Goal: Task Accomplishment & Management: Manage account settings

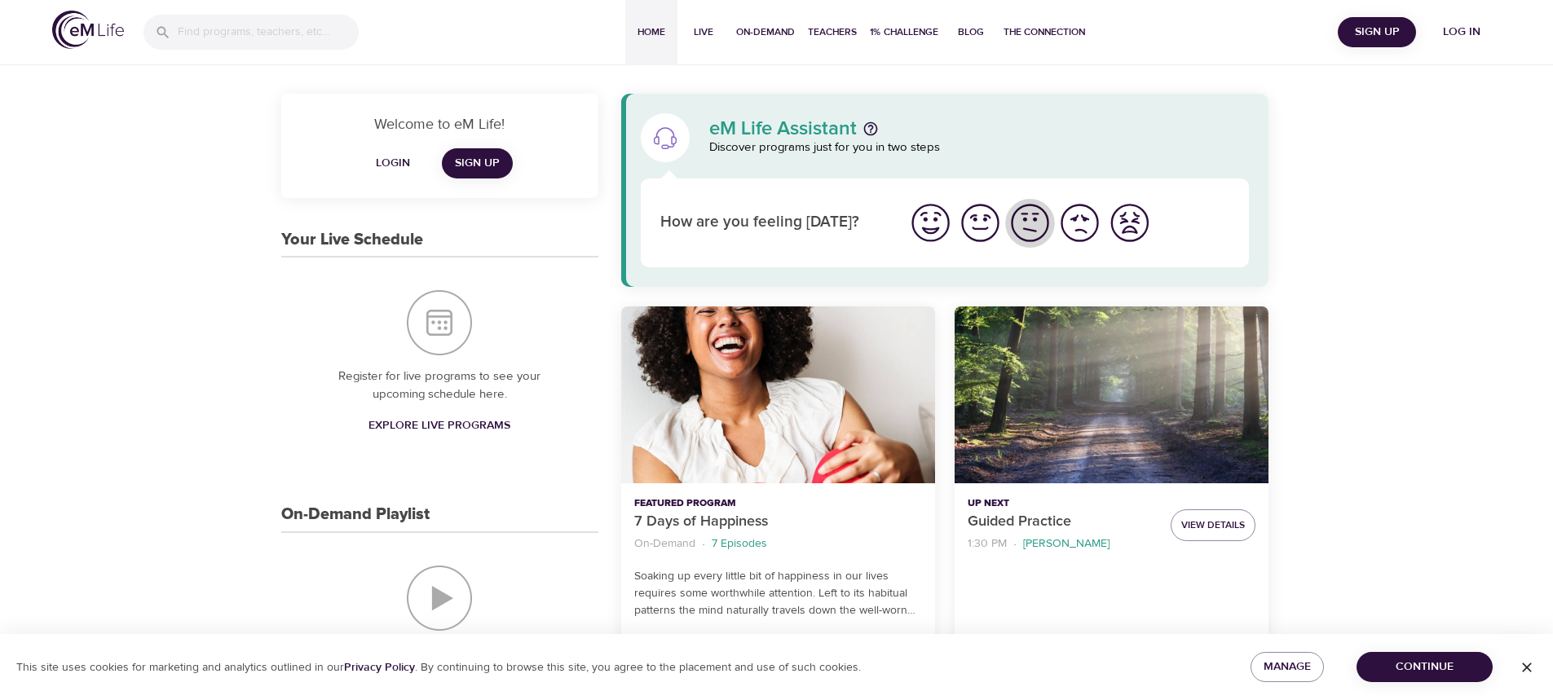
click at [1042, 217] on img "I'm feeling ok" at bounding box center [1030, 223] width 45 height 45
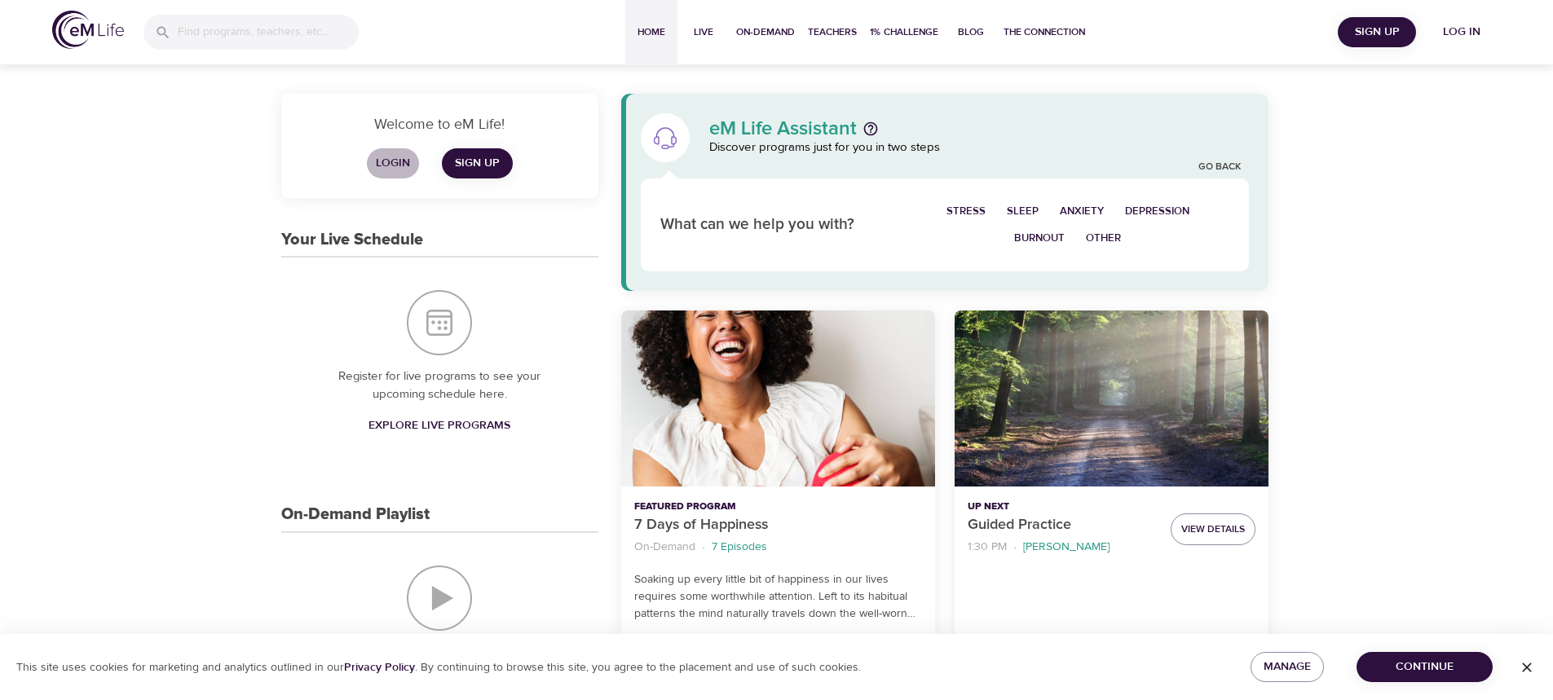
click at [385, 159] on span "Login" at bounding box center [392, 163] width 39 height 20
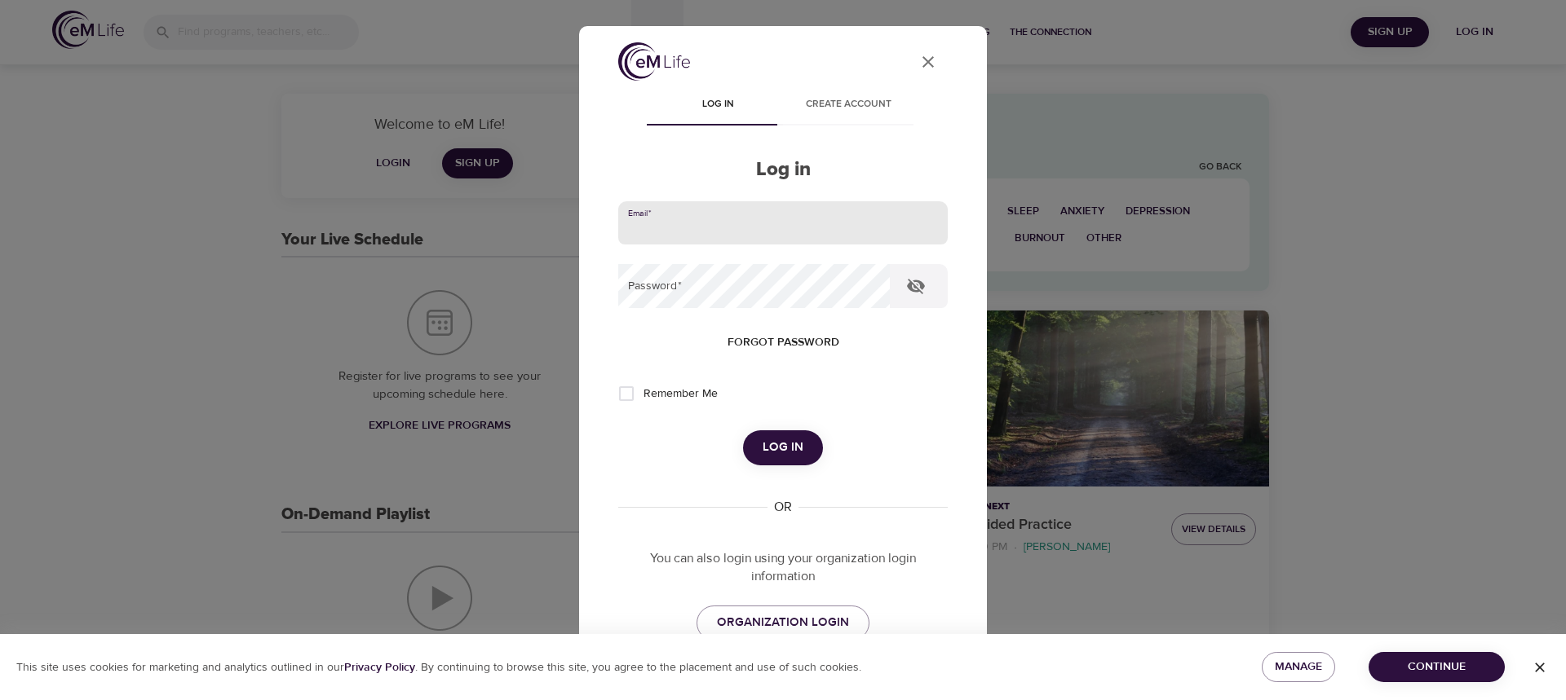
click at [751, 226] on input "email" at bounding box center [782, 223] width 329 height 44
type input "[PERSON_NAME][EMAIL_ADDRESS][PERSON_NAME][DOMAIN_NAME]"
click at [743, 431] on button "Log in" at bounding box center [783, 448] width 80 height 34
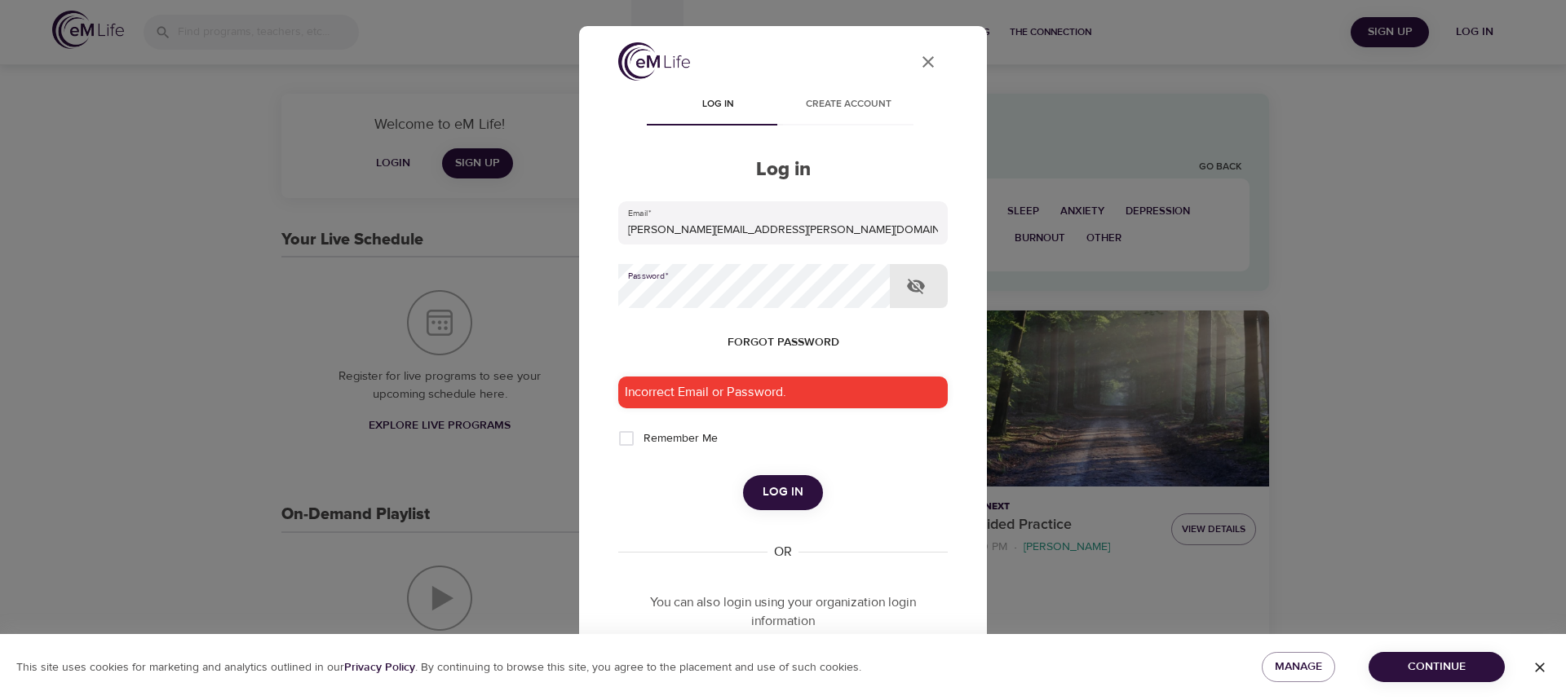
click at [911, 290] on icon "button" at bounding box center [916, 286] width 18 height 15
click at [773, 333] on span "Forgot password" at bounding box center [783, 343] width 112 height 20
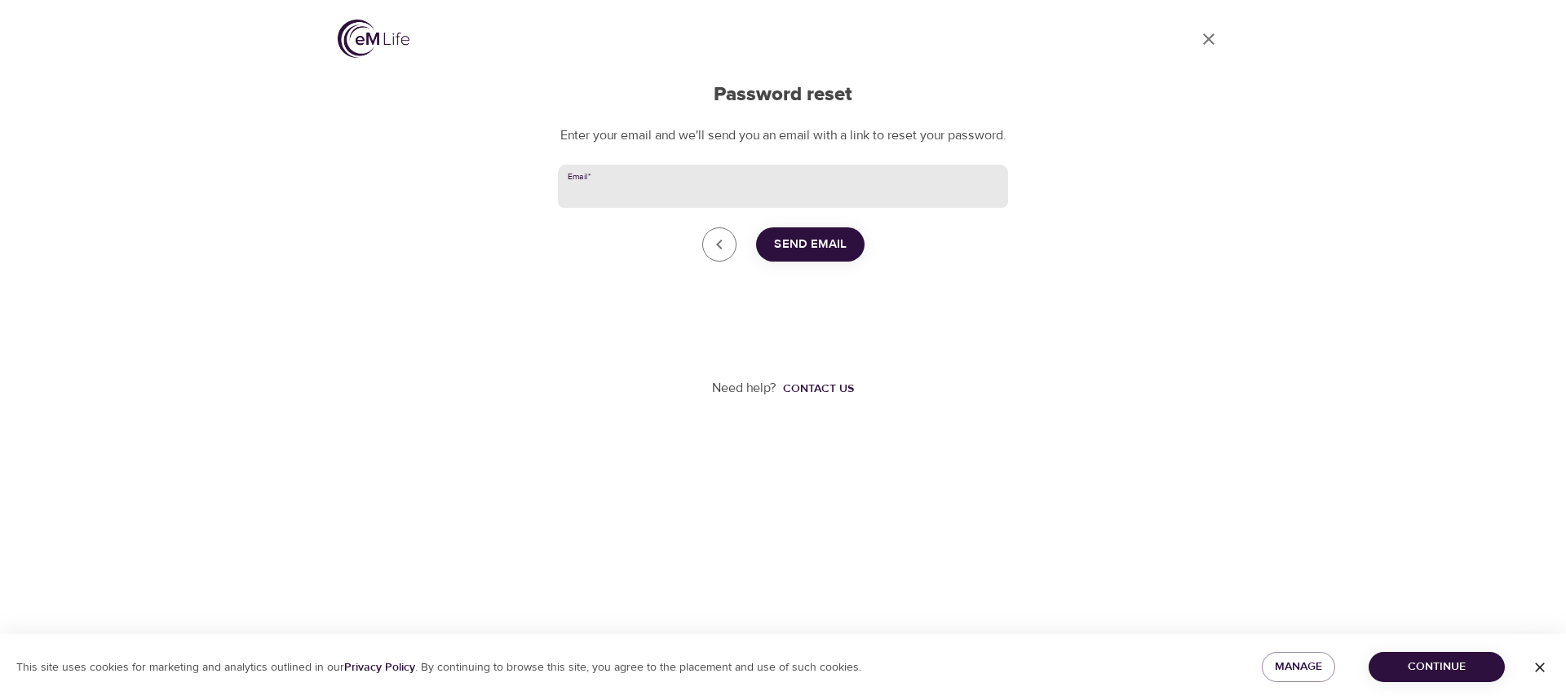
click at [661, 205] on input "Email   *" at bounding box center [783, 187] width 450 height 44
type input "[PERSON_NAME][EMAIL_ADDRESS][PERSON_NAME][DOMAIN_NAME]"
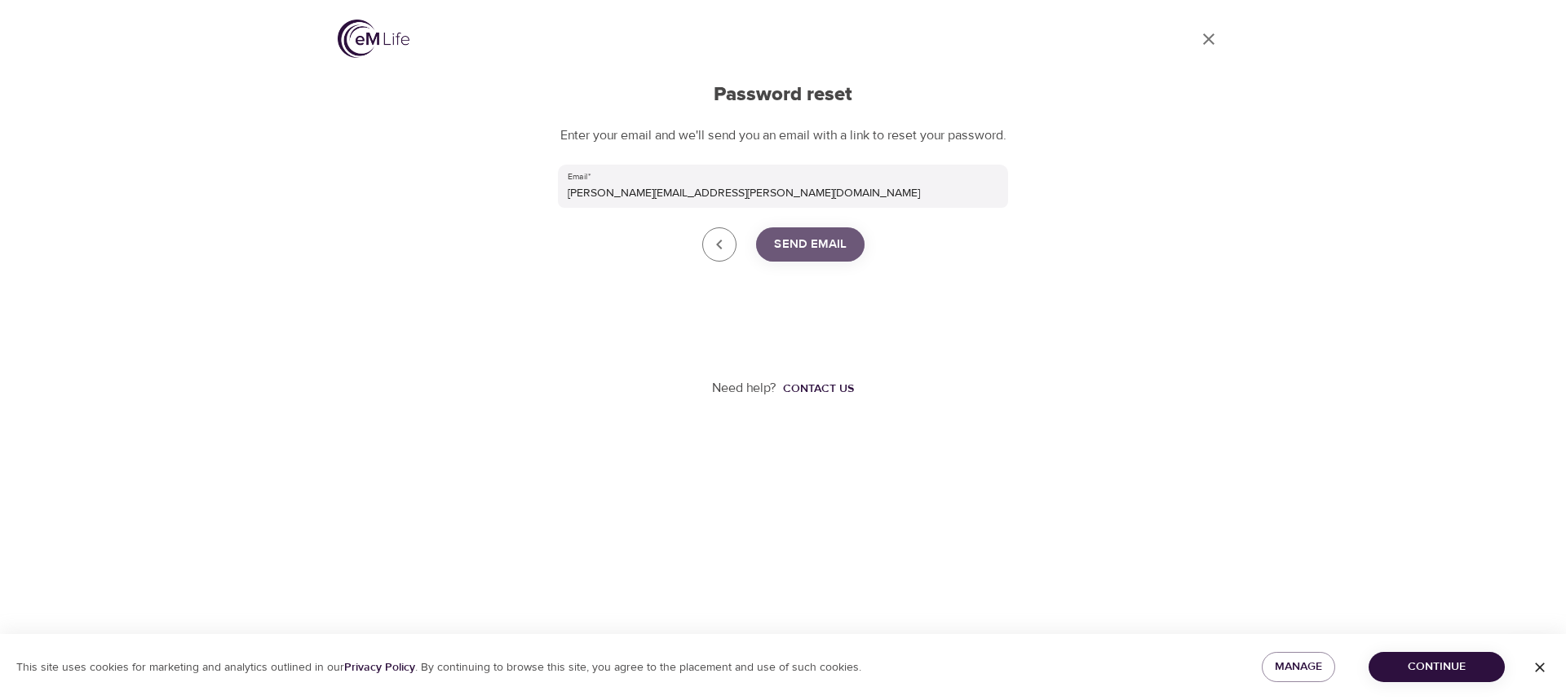
click at [803, 262] on button "Send Email" at bounding box center [810, 244] width 108 height 34
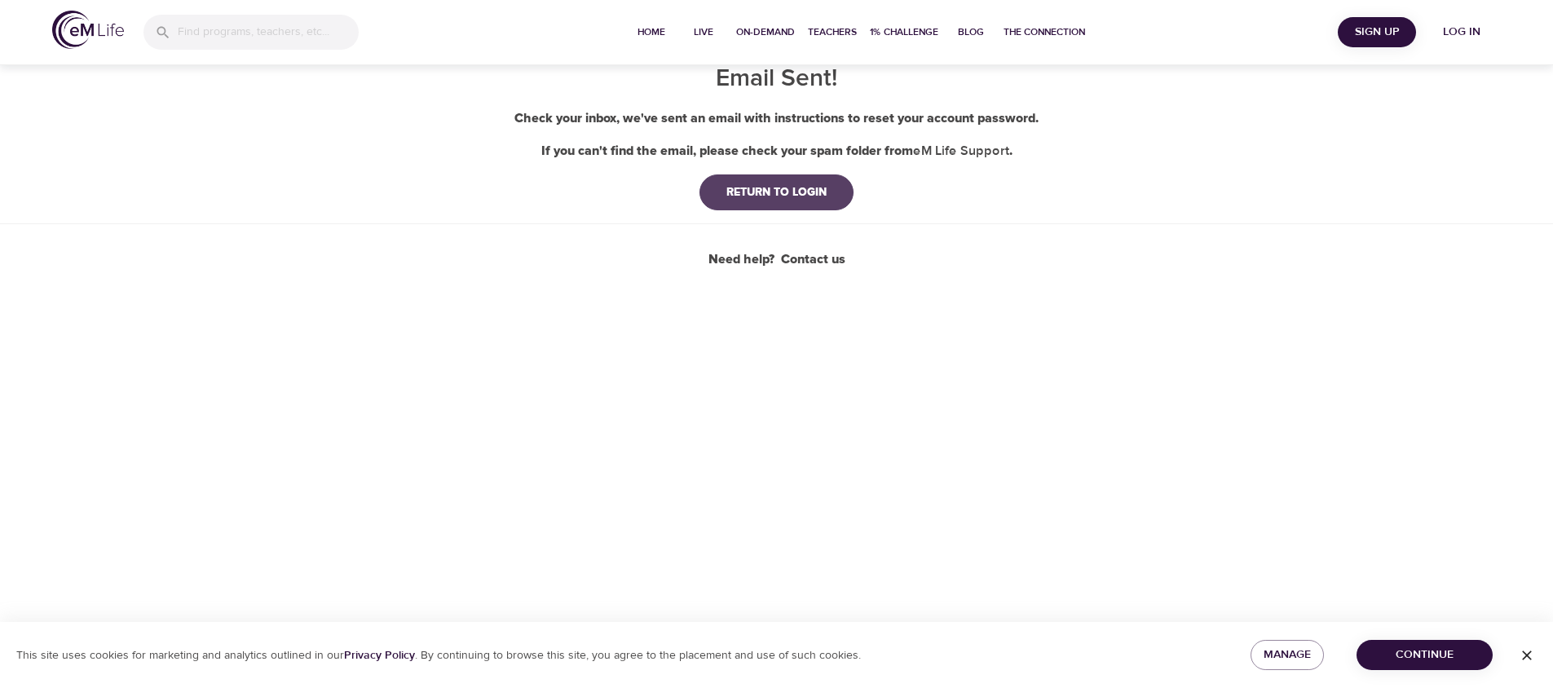
click at [780, 190] on div "RETURN TO LOGIN" at bounding box center [776, 192] width 126 height 16
